Goal: Task Accomplishment & Management: Manage account settings

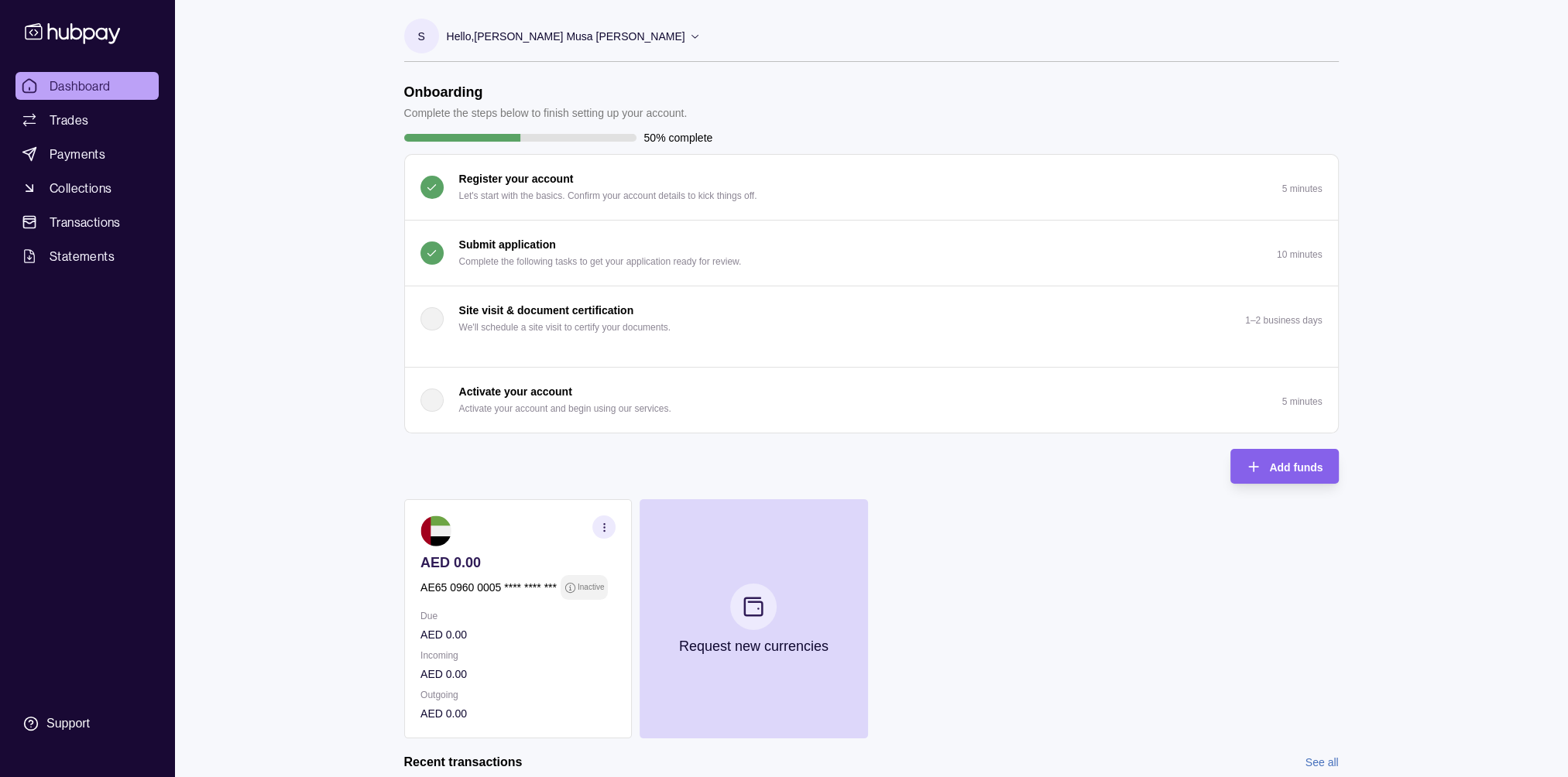
click at [689, 37] on icon at bounding box center [695, 36] width 12 height 12
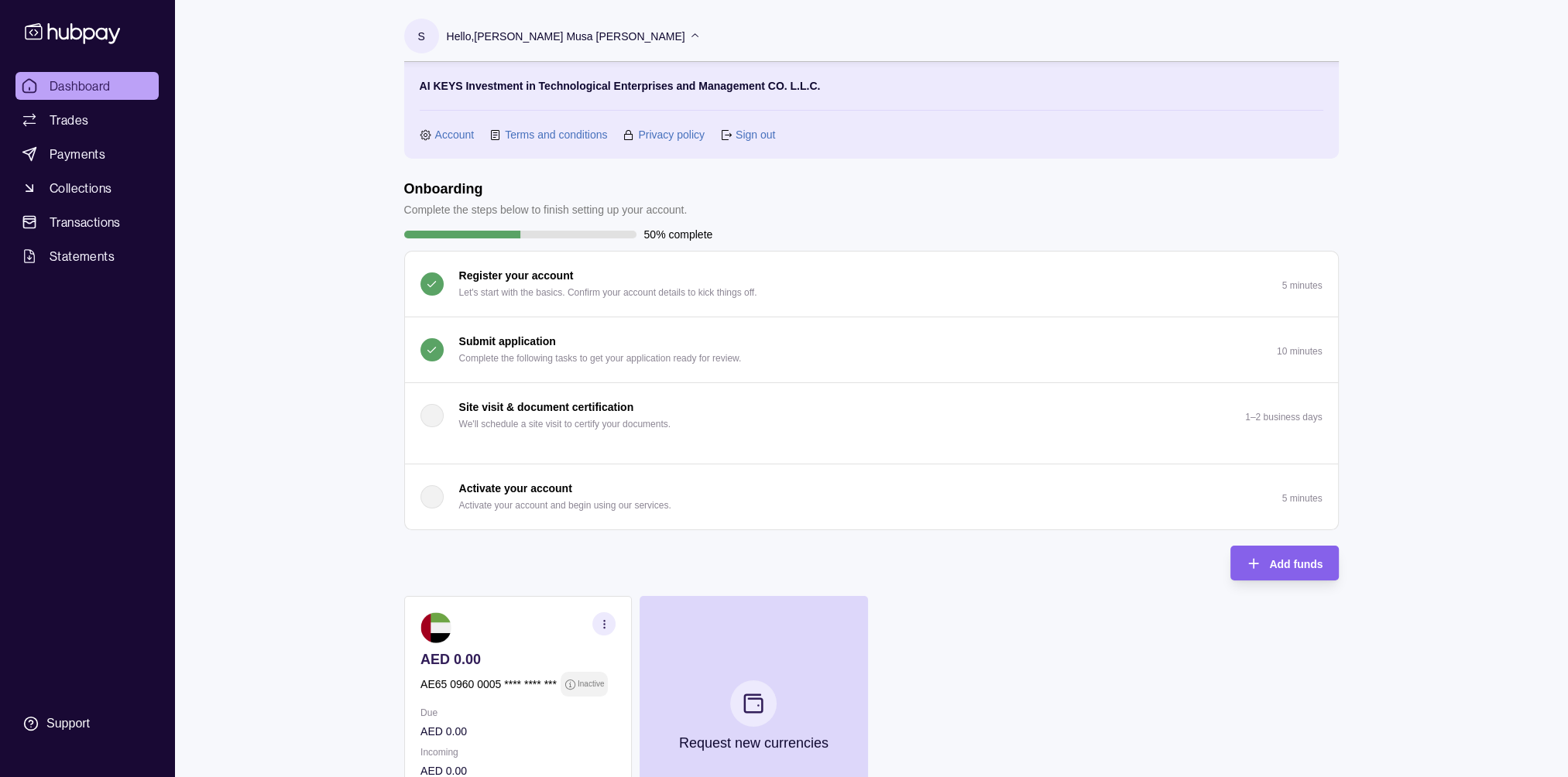
click at [738, 130] on link "Sign out" at bounding box center [755, 135] width 39 height 17
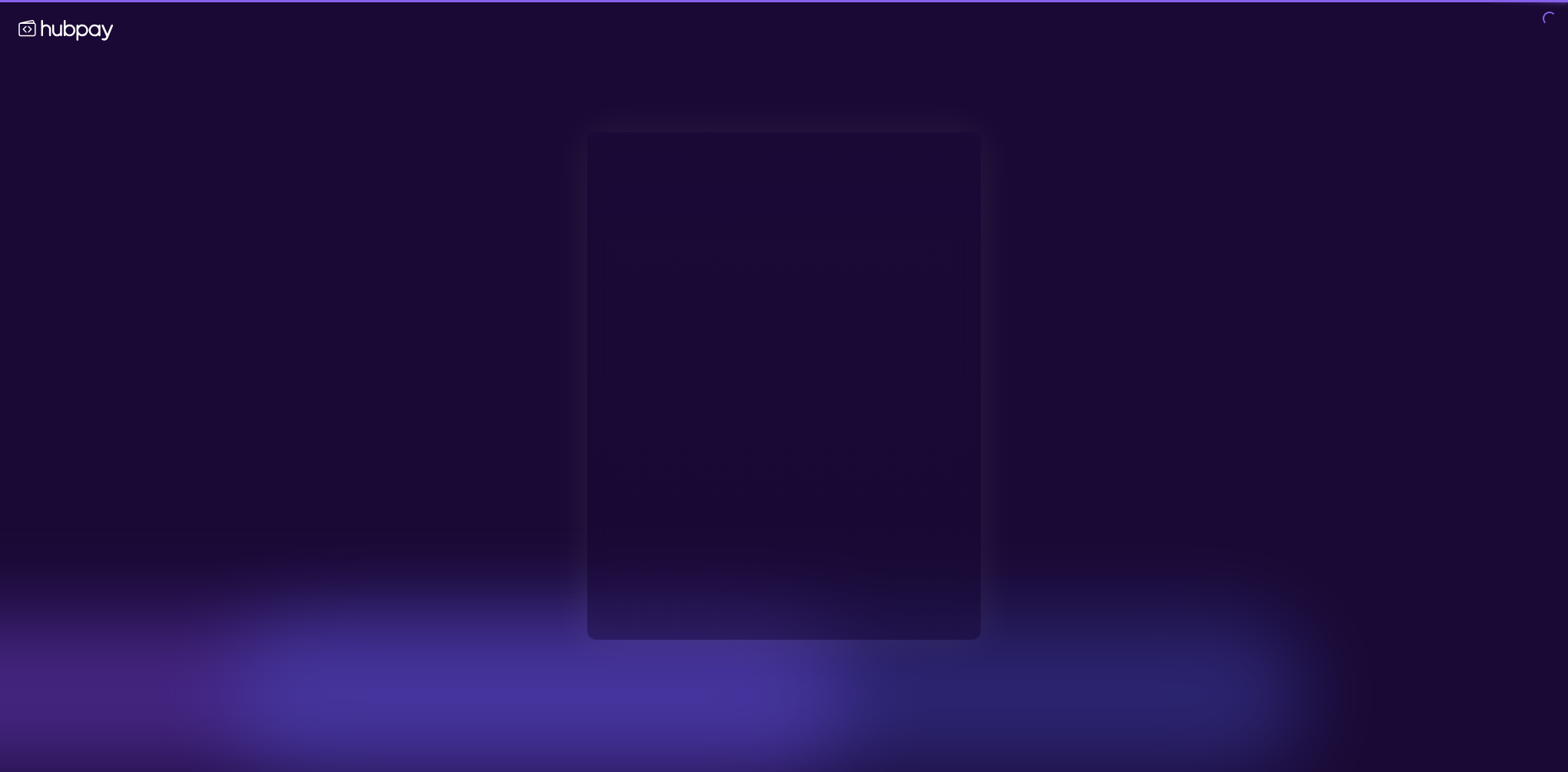
type input "**********"
